Goal: Information Seeking & Learning: Learn about a topic

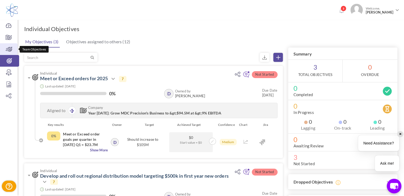
click at [8, 49] on icon at bounding box center [9, 48] width 18 height 5
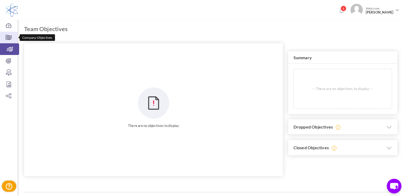
click at [11, 36] on icon at bounding box center [9, 37] width 18 height 5
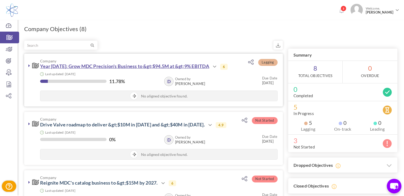
click at [108, 65] on link "Year [DATE]: Grow MDC Precision's Business to &gt;$94.5M at &gt;9% EBITDA" at bounding box center [124, 66] width 169 height 6
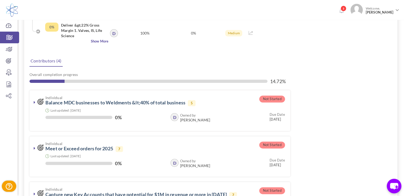
scroll to position [79, 0]
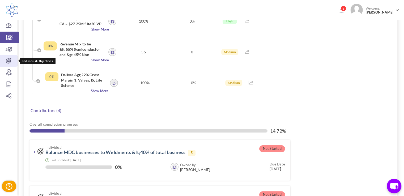
click at [12, 63] on link "Individual Objectives" at bounding box center [9, 61] width 18 height 12
